Goal: Task Accomplishment & Management: Manage account settings

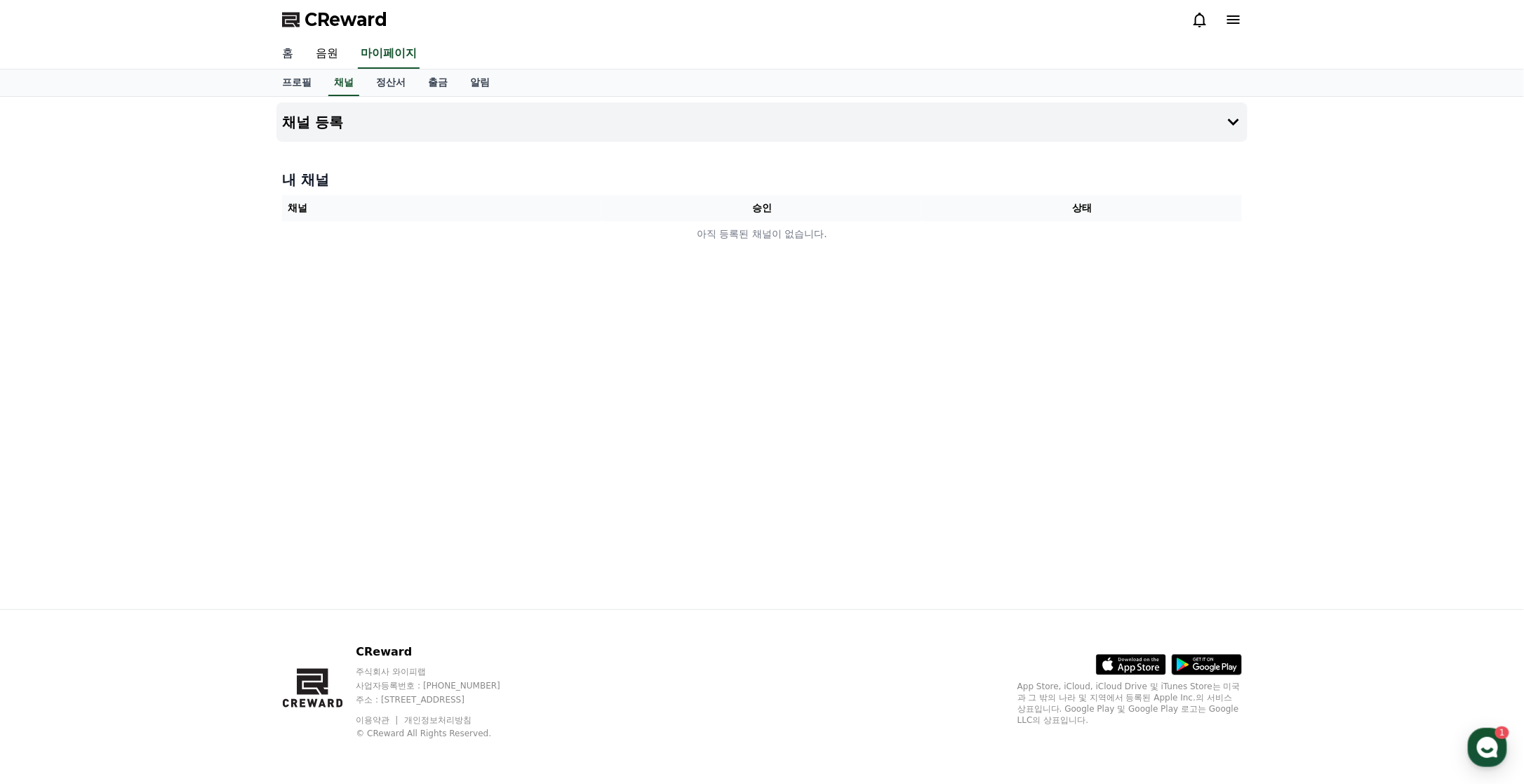
click at [289, 51] on link "홈" at bounding box center [287, 53] width 34 height 30
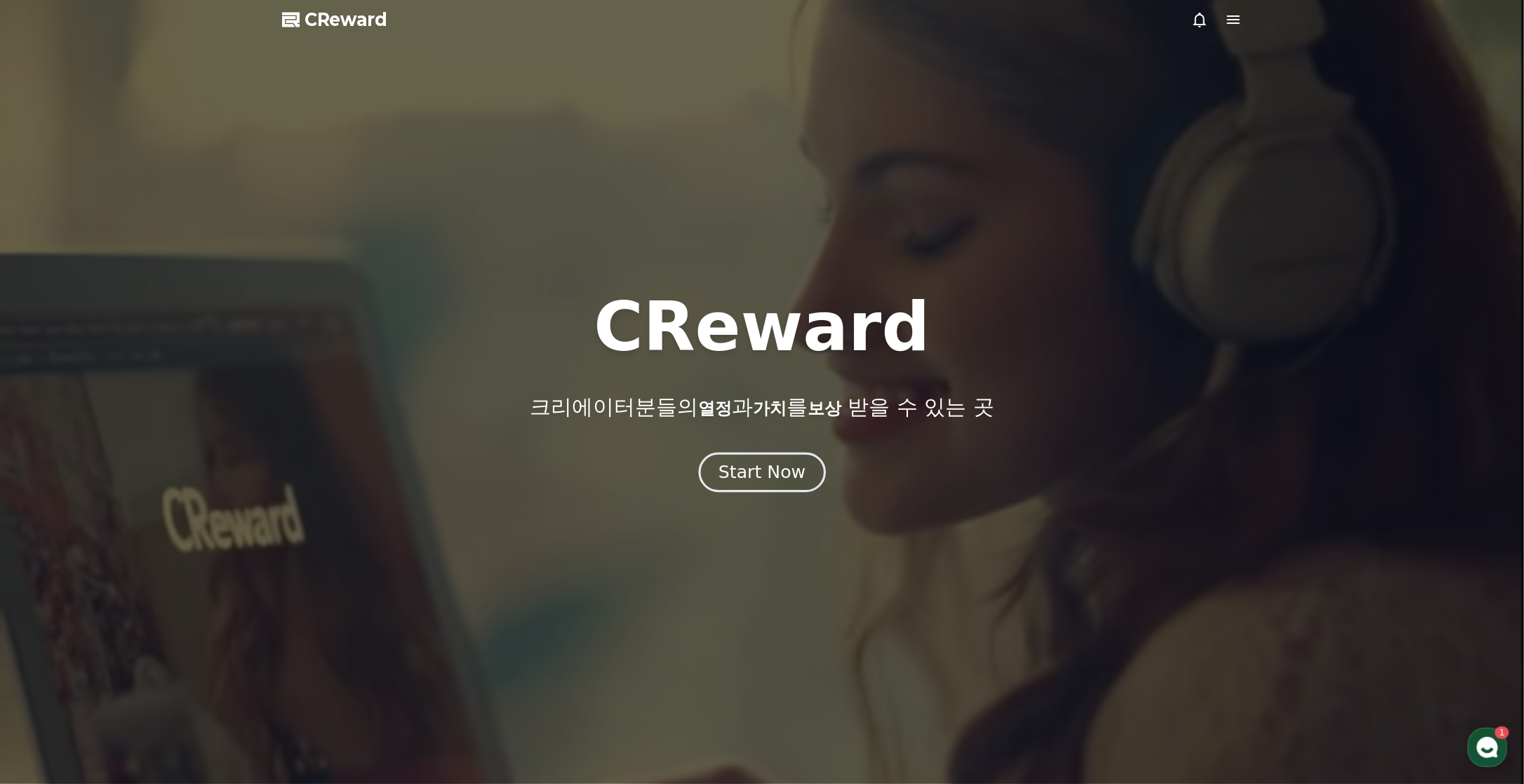
click at [773, 476] on div "Start Now" at bounding box center [762, 472] width 87 height 24
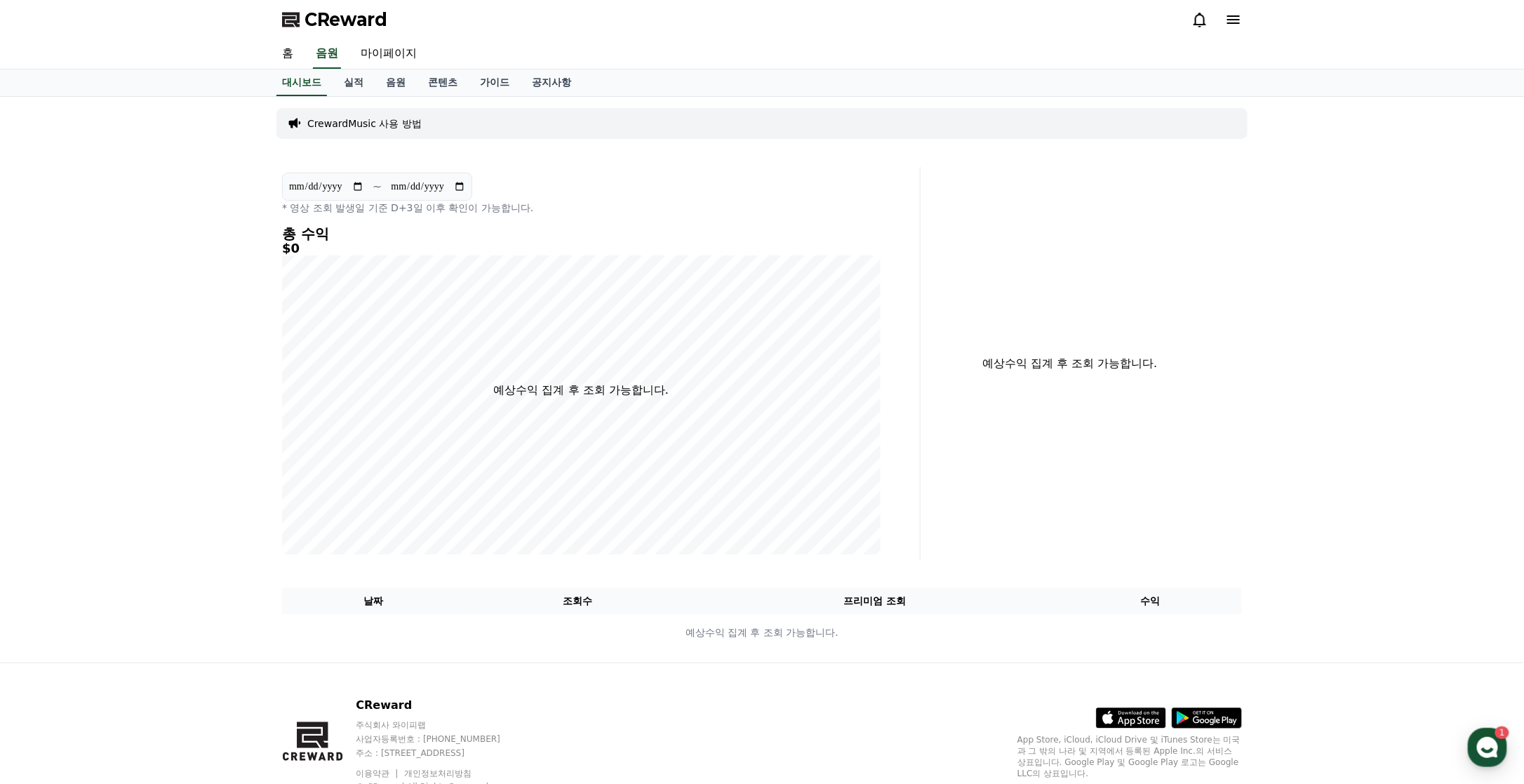
click at [1240, 24] on icon at bounding box center [1233, 19] width 17 height 17
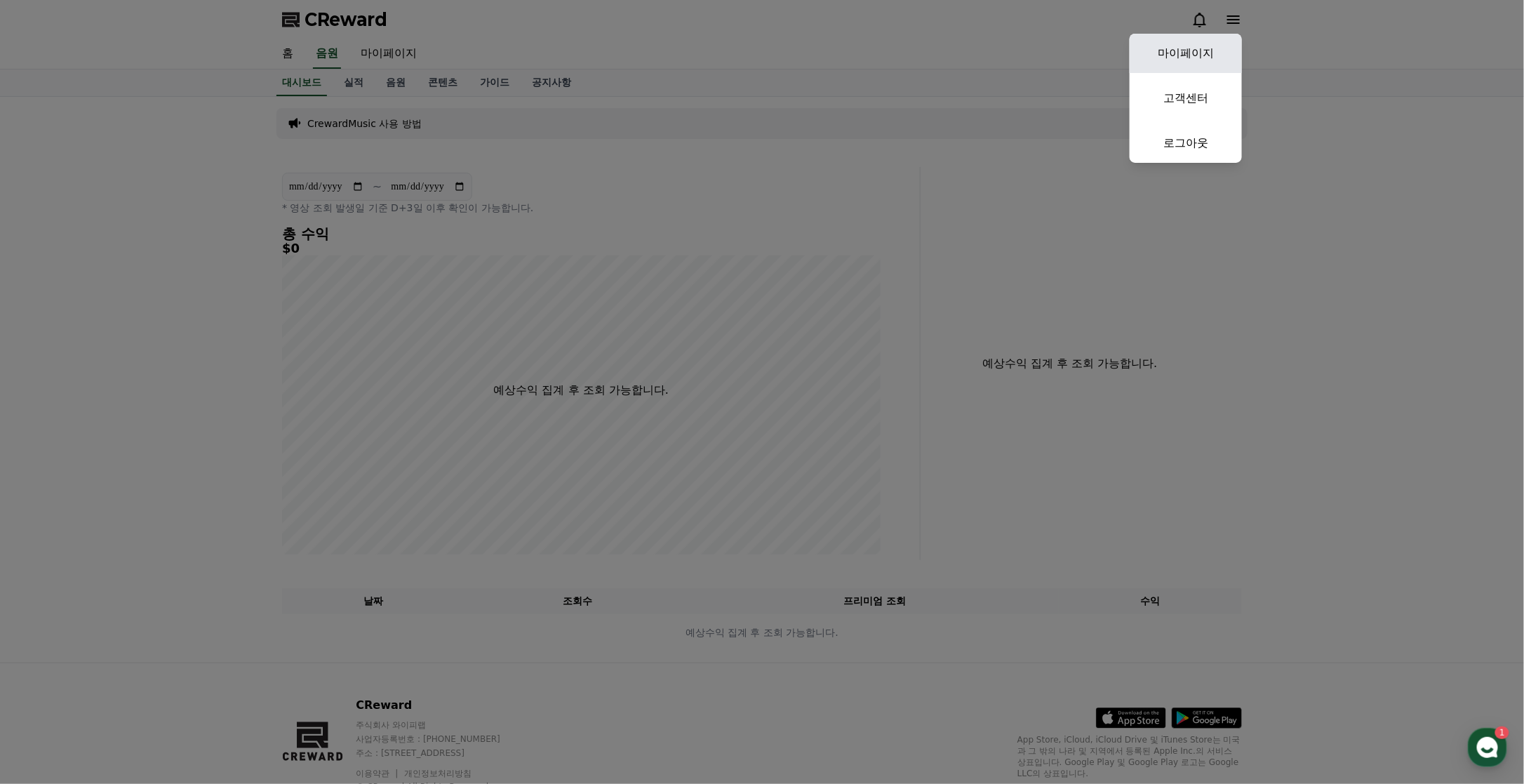
click at [1201, 48] on link "마이페이지" at bounding box center [1186, 53] width 113 height 39
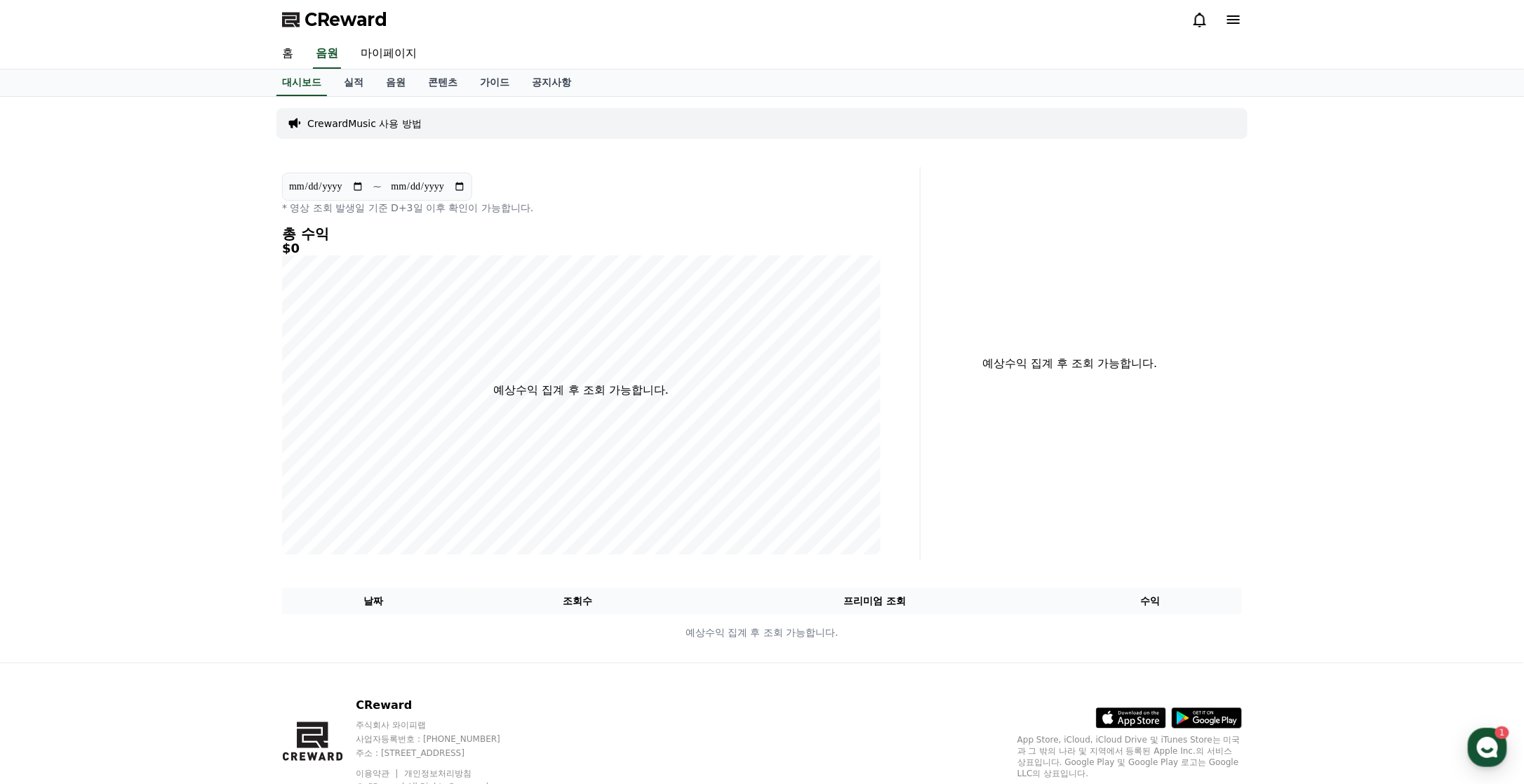
select select "**********"
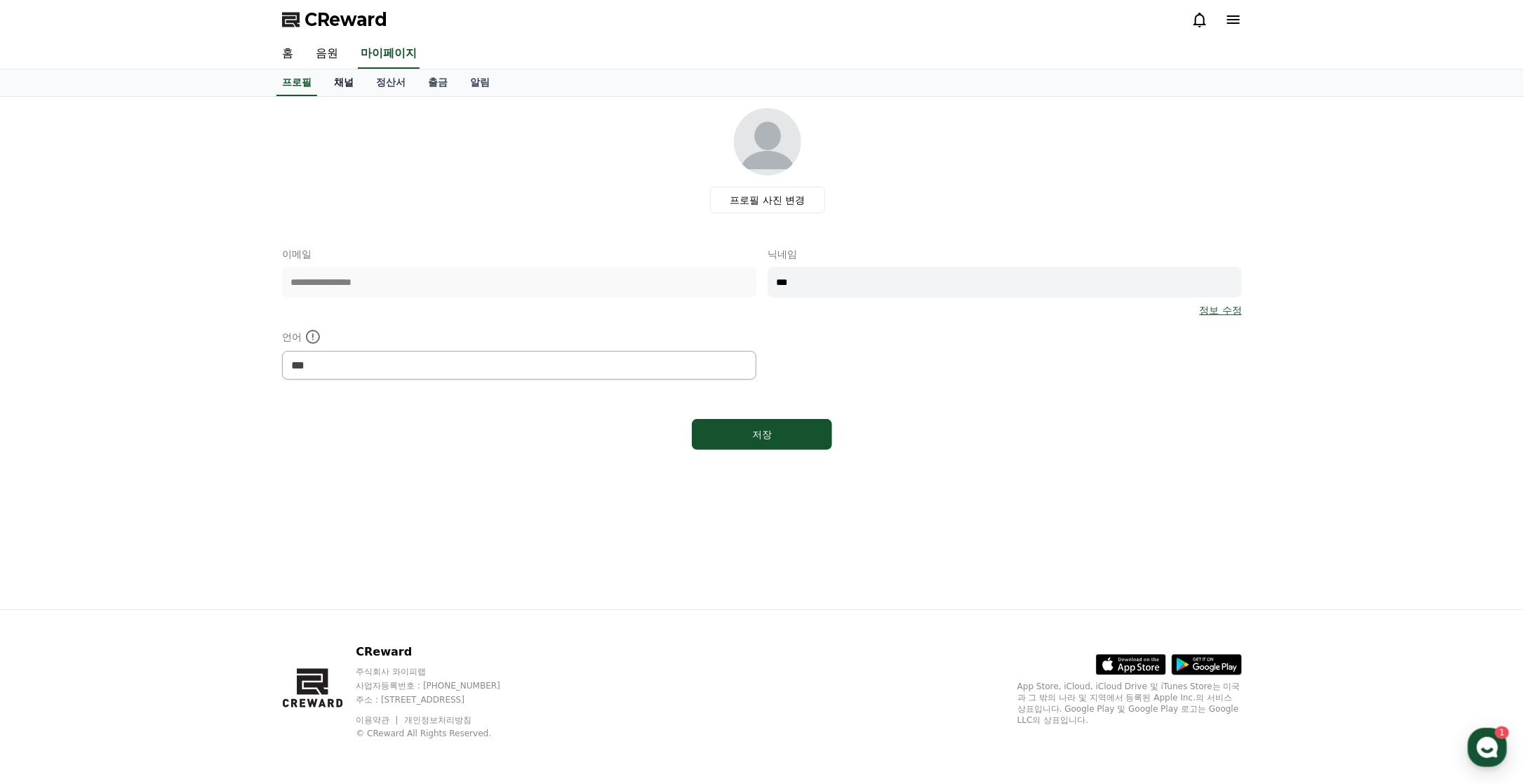
click at [343, 82] on link "채널" at bounding box center [344, 82] width 42 height 27
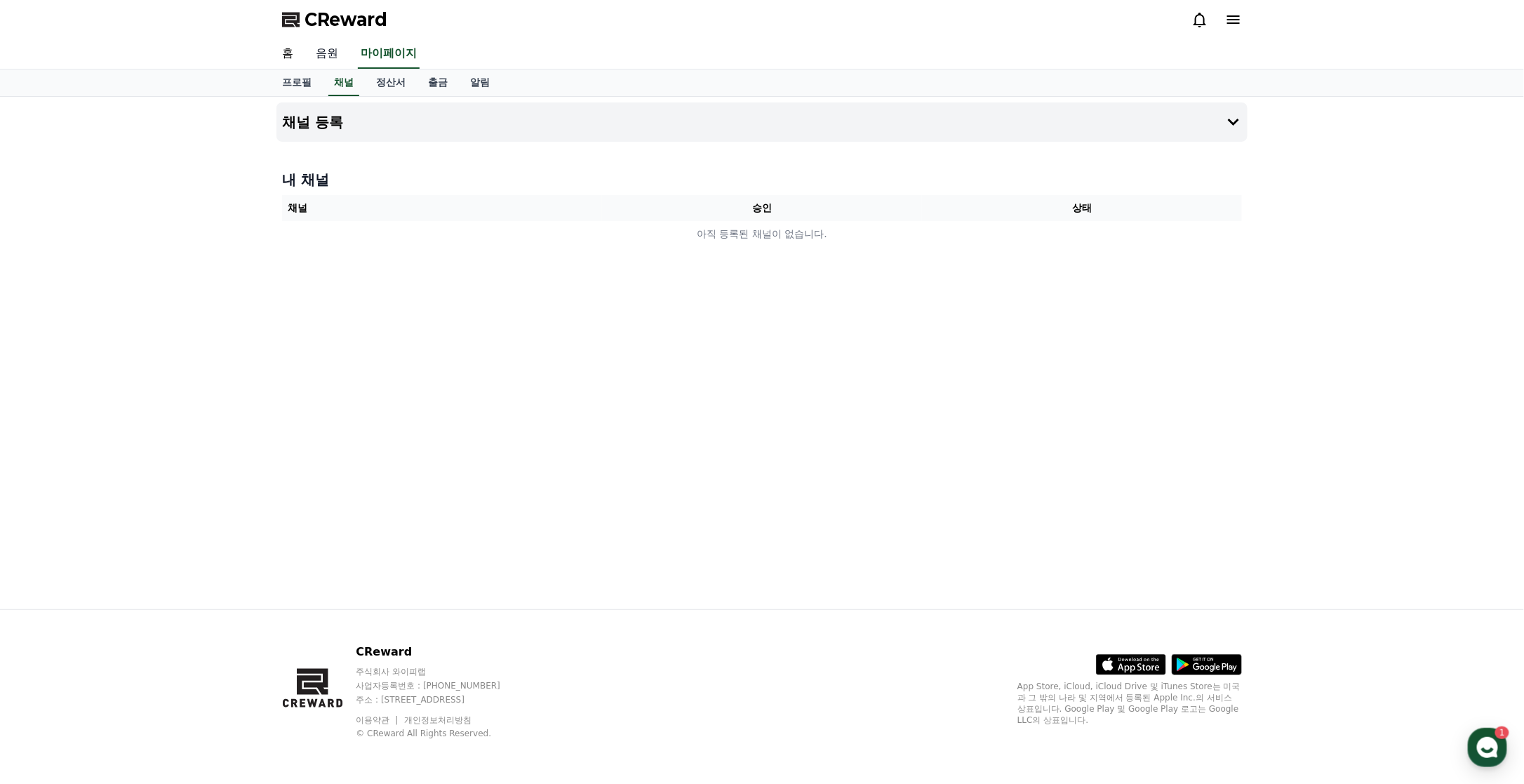
click at [324, 51] on link "음원" at bounding box center [327, 53] width 45 height 30
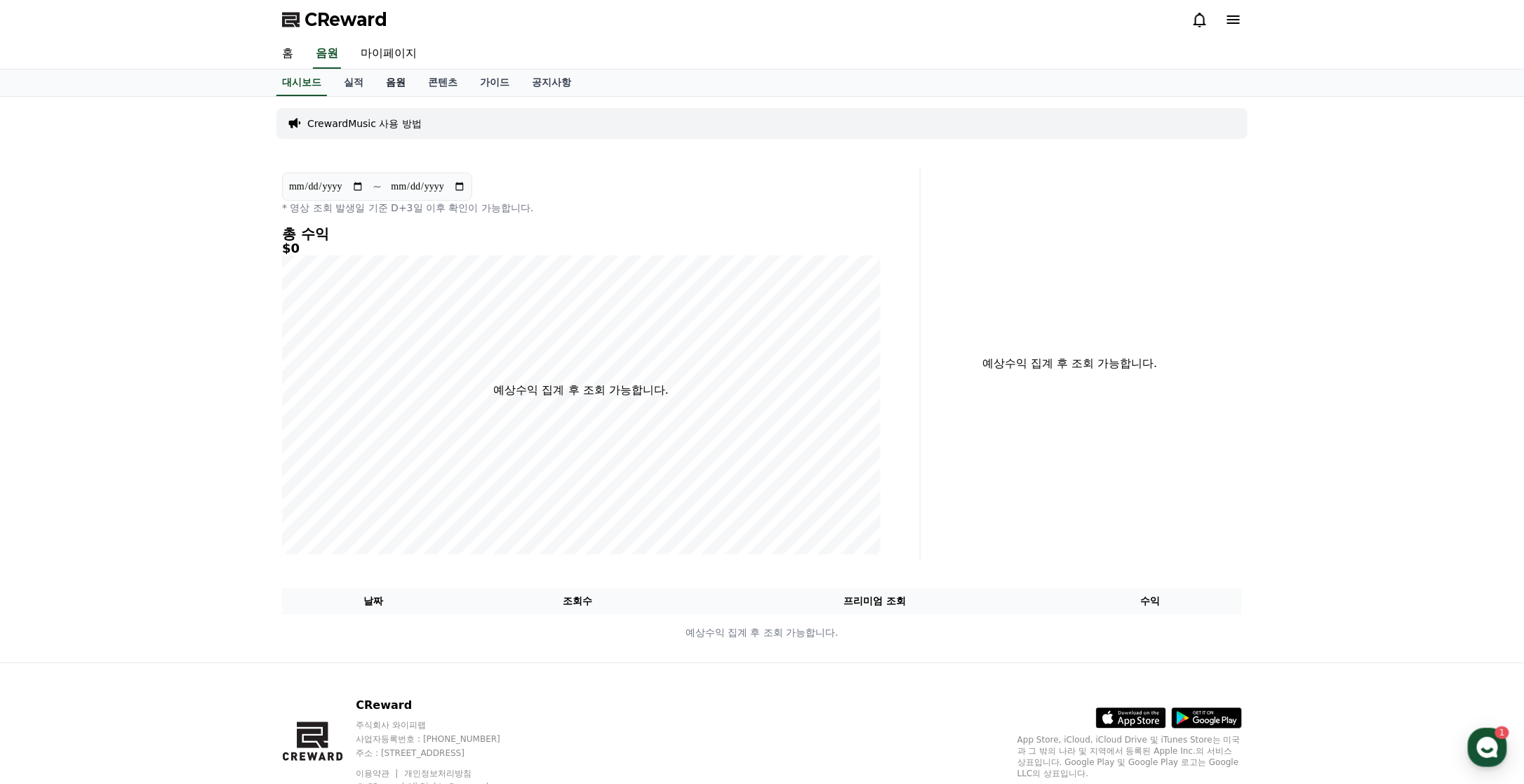
click at [400, 80] on link "음원" at bounding box center [396, 82] width 42 height 27
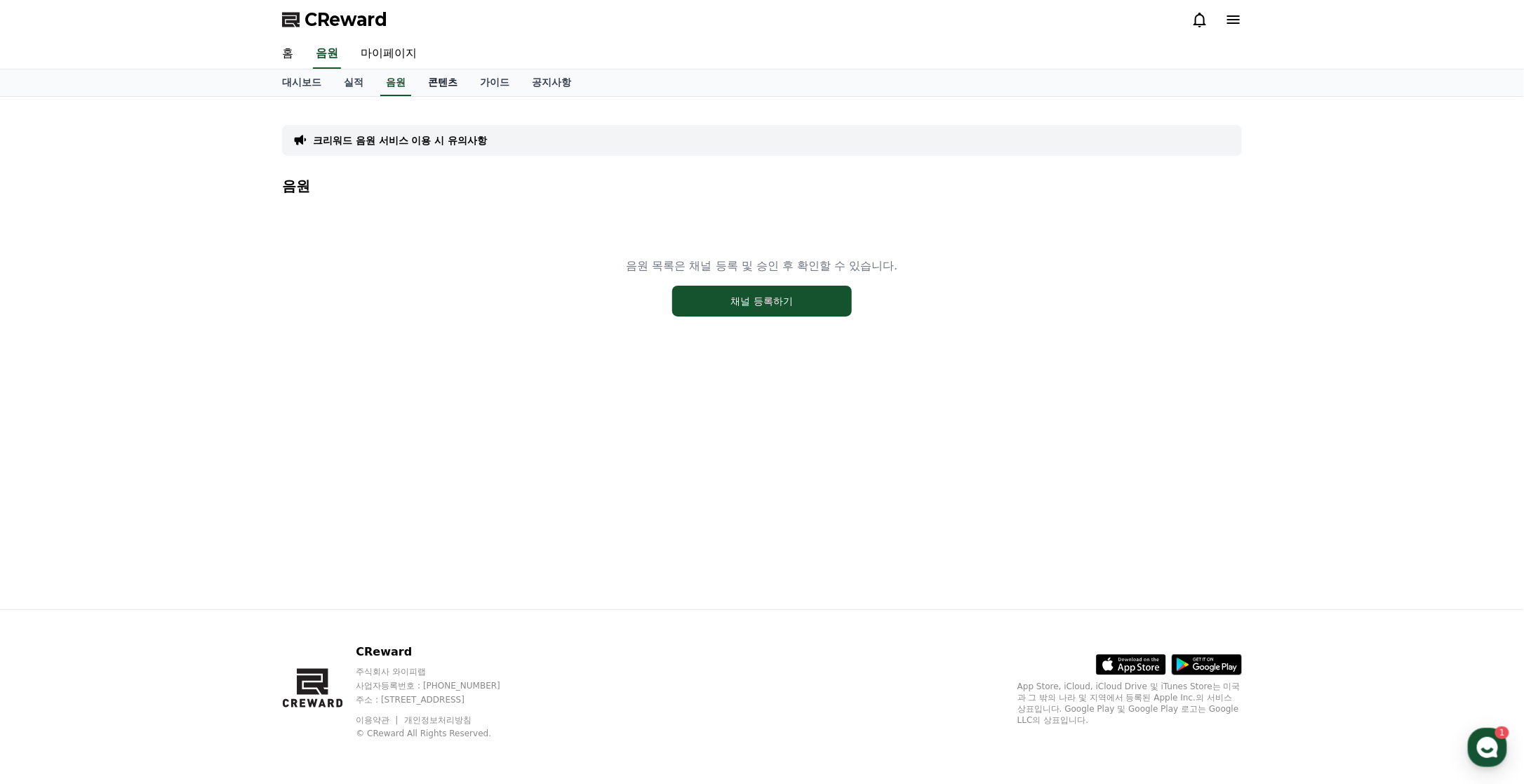
click at [446, 84] on link "콘텐츠" at bounding box center [443, 82] width 52 height 27
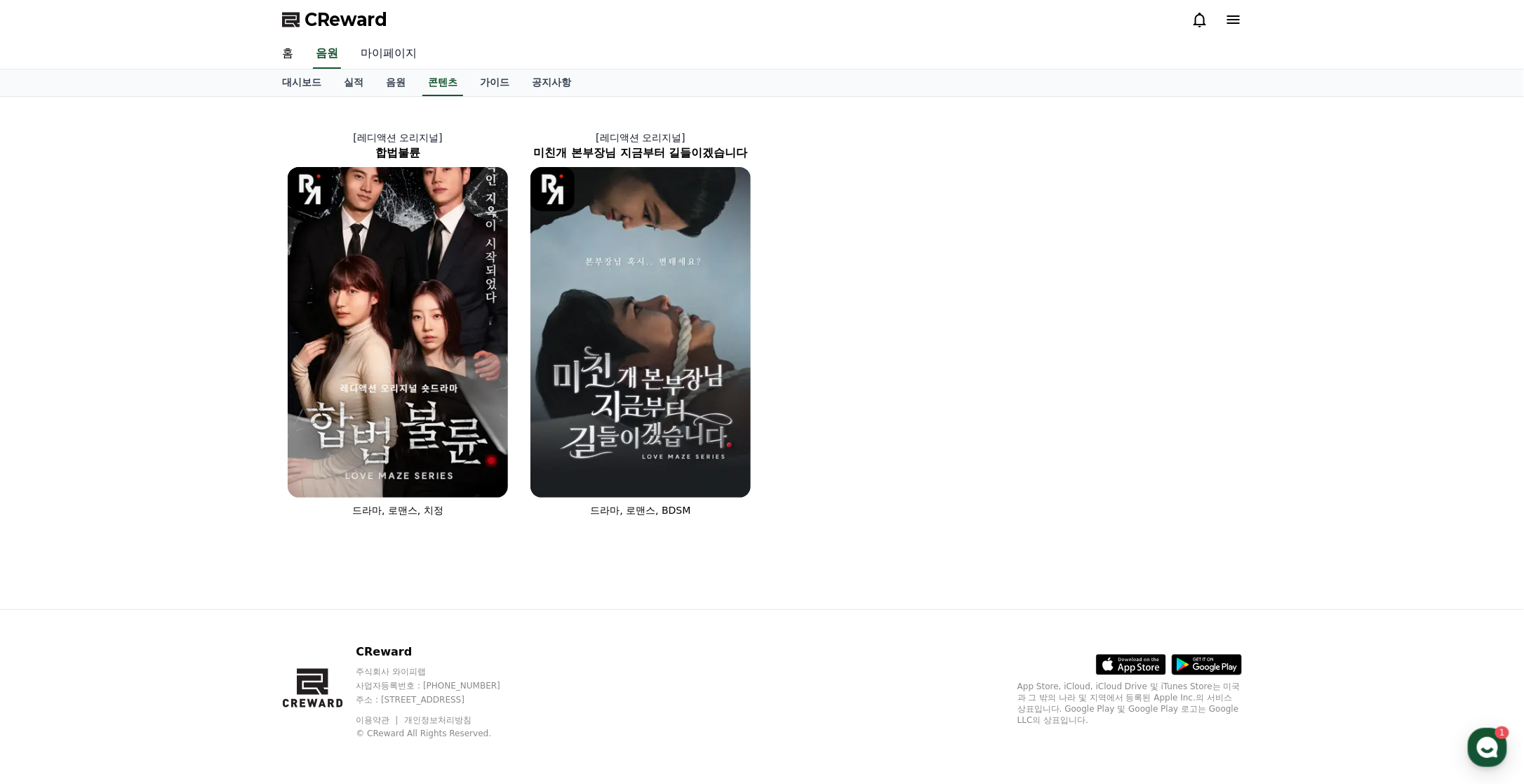
click at [377, 47] on link "마이페이지" at bounding box center [388, 53] width 79 height 30
select select "**********"
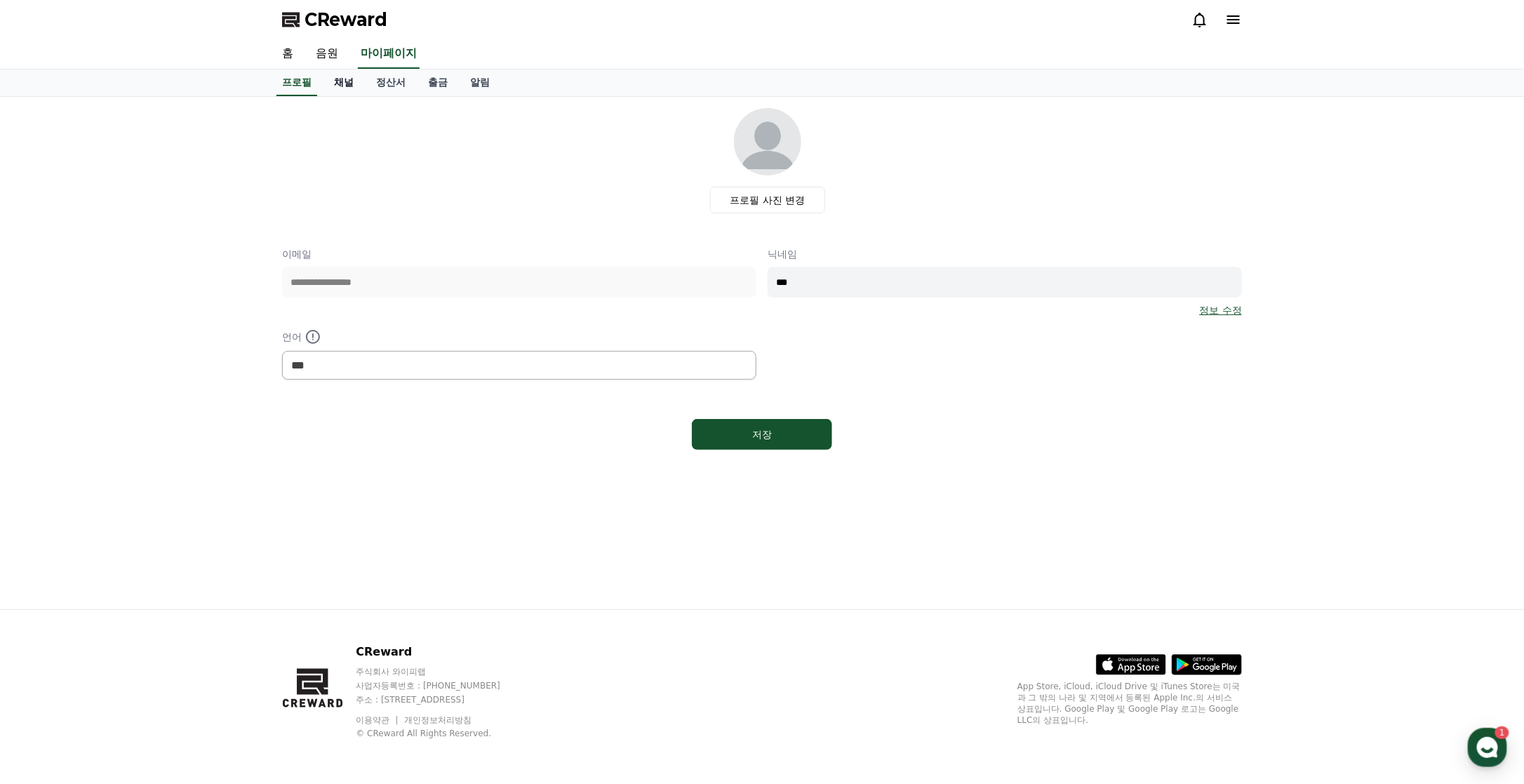
click at [333, 84] on link "채널" at bounding box center [344, 82] width 42 height 27
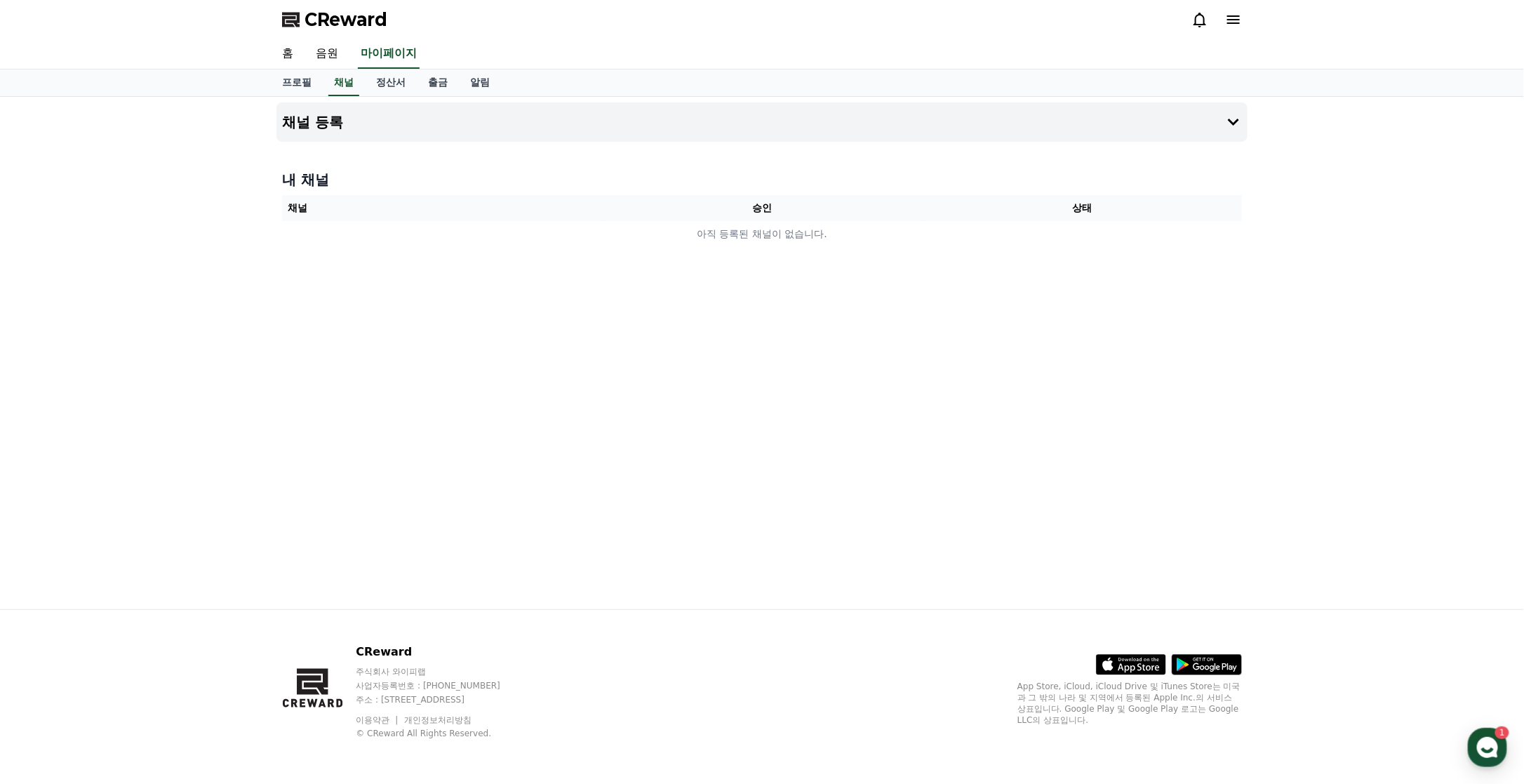
drag, startPoint x: 1461, startPoint y: 227, endPoint x: 1458, endPoint y: 214, distance: 13.3
click at [1461, 227] on div "채널 등록 내 채널 채널 승인 상태 아직 등록된 채널이 없습니다." at bounding box center [762, 353] width 1524 height 513
click at [1266, 305] on div "채널 등록 내 채널 채널 승인 상태 아직 등록된 채널이 없습니다." at bounding box center [762, 353] width 1524 height 513
